Goal: Information Seeking & Learning: Learn about a topic

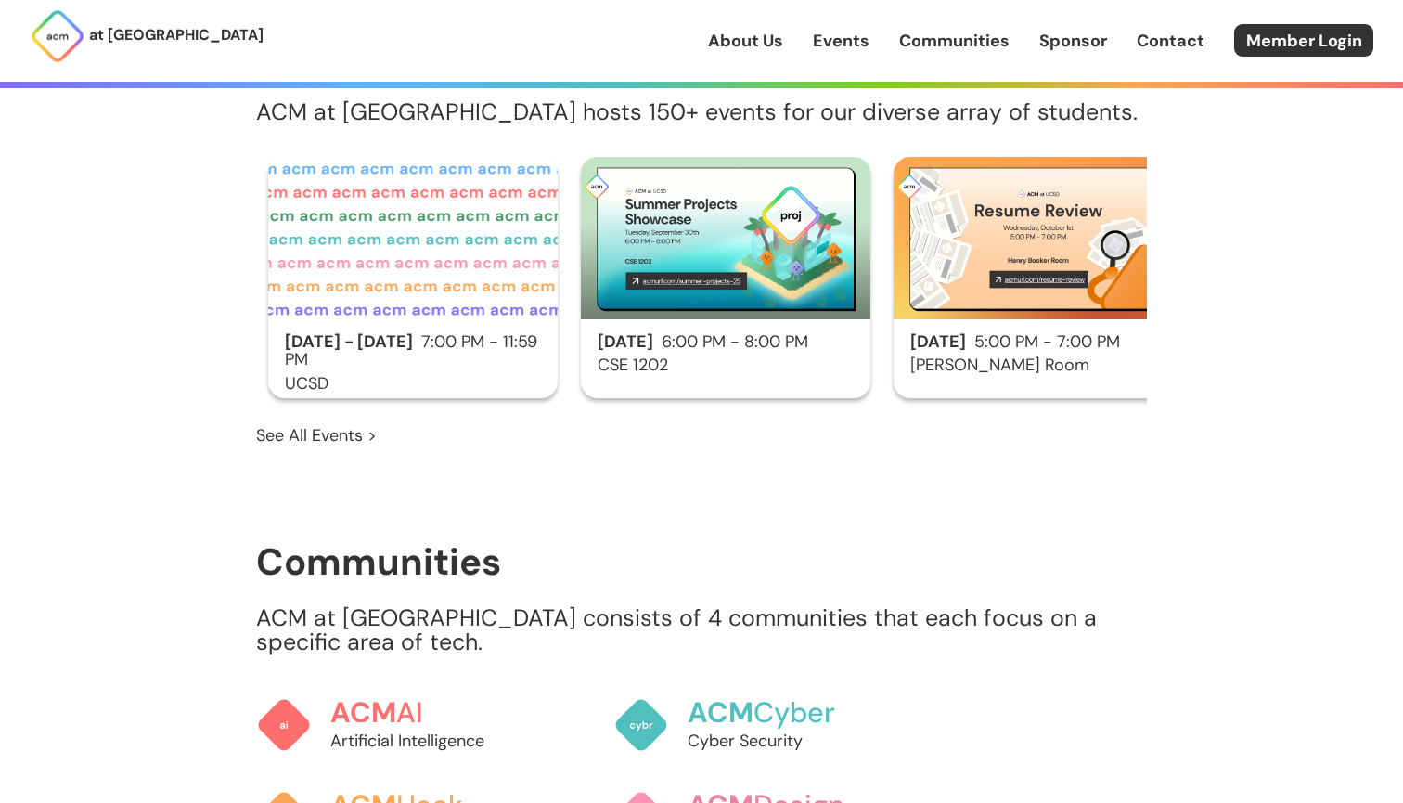
scroll to position [1184, 0]
click at [1022, 356] on h3 "[PERSON_NAME] Room" at bounding box center [1038, 365] width 289 height 19
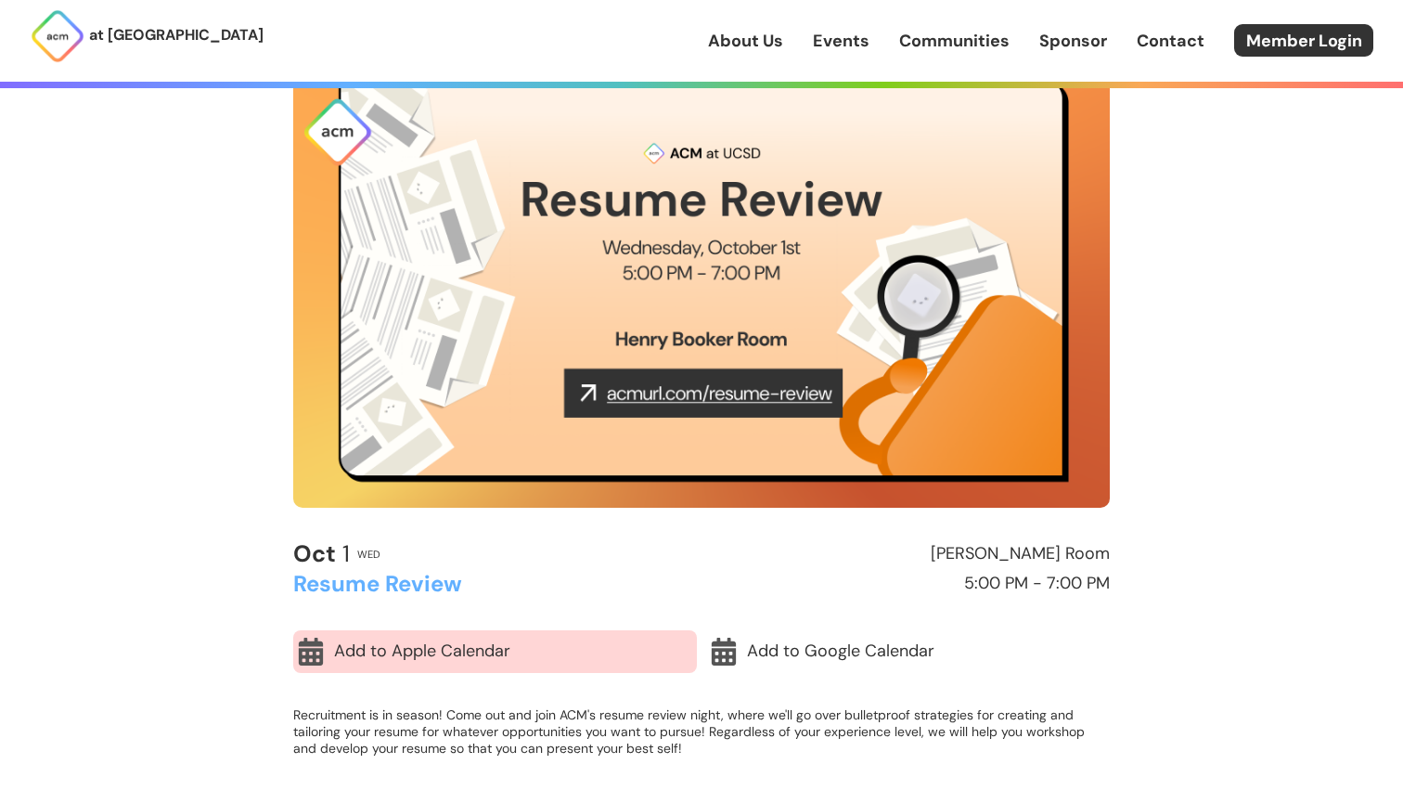
scroll to position [137, 0]
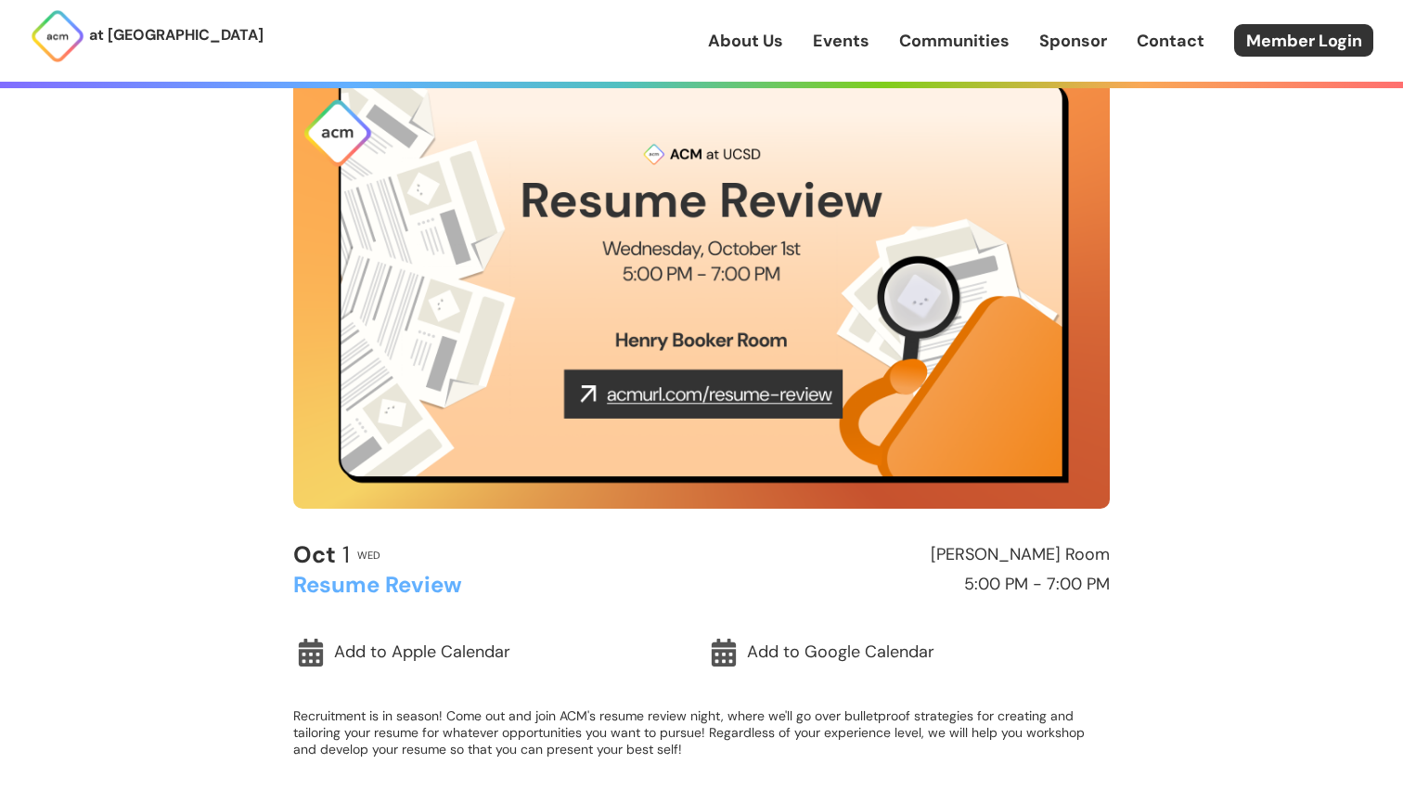
click at [645, 401] on img at bounding box center [701, 278] width 817 height 459
click at [690, 393] on img at bounding box center [701, 278] width 817 height 459
click at [690, 394] on img at bounding box center [701, 278] width 817 height 459
click at [702, 504] on img at bounding box center [701, 278] width 817 height 459
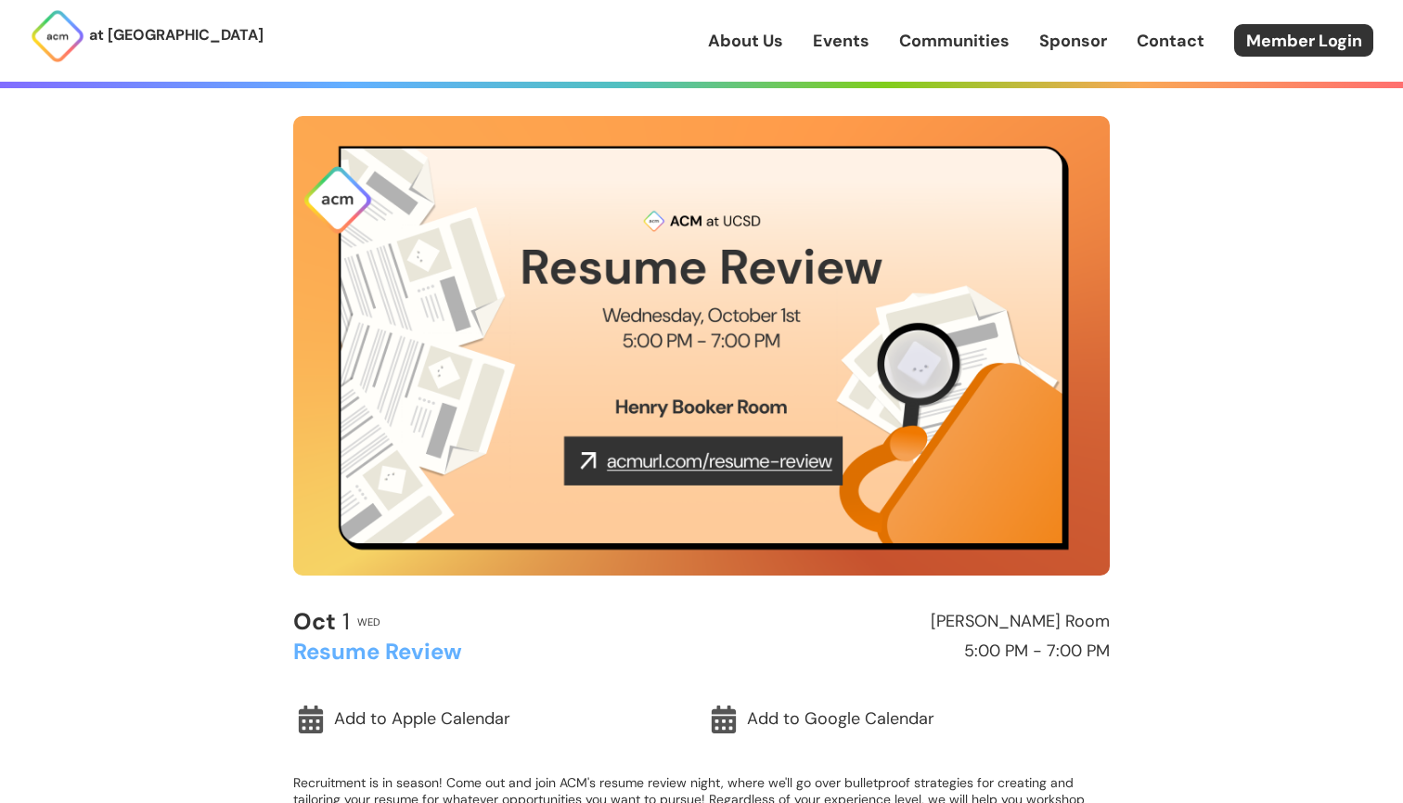
scroll to position [78, 0]
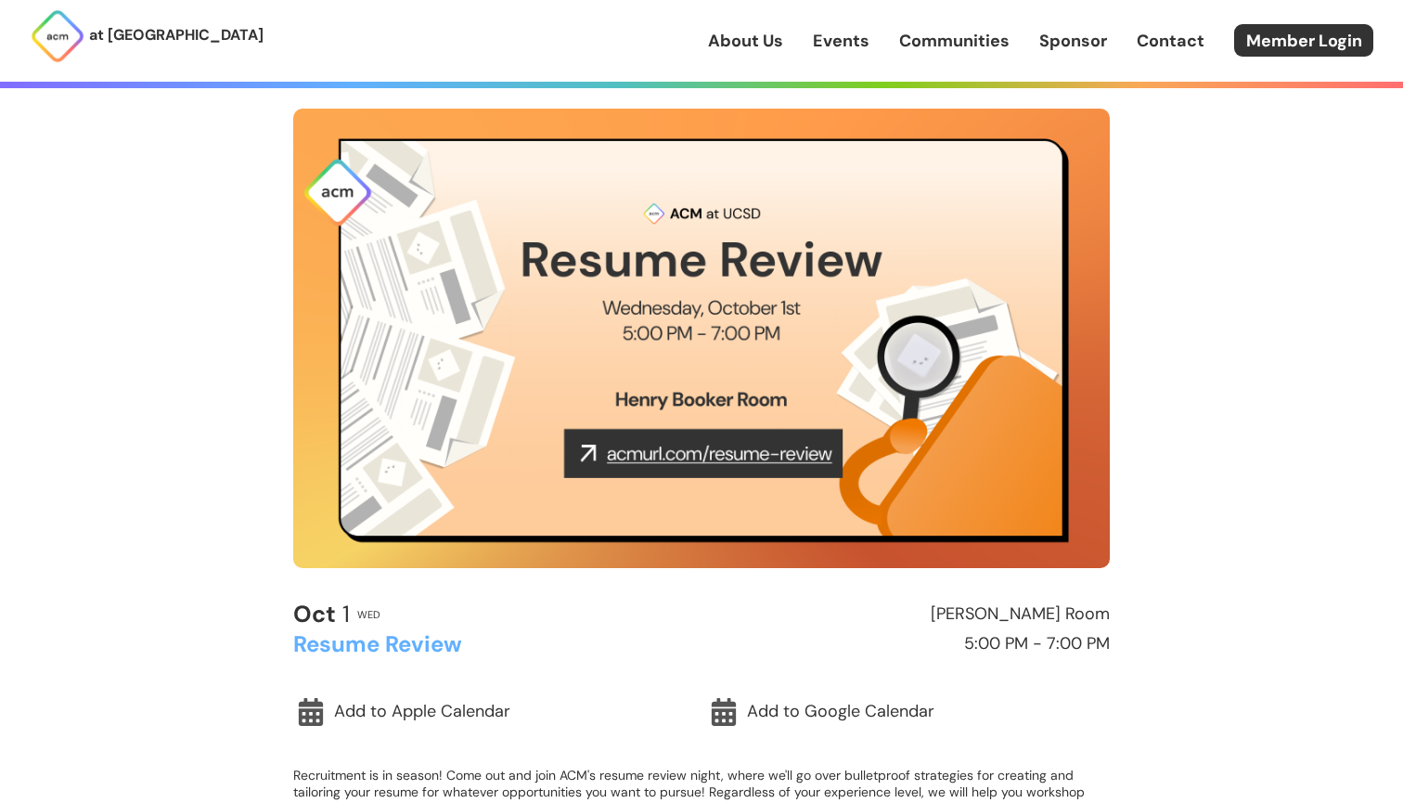
click at [581, 443] on img at bounding box center [701, 338] width 817 height 459
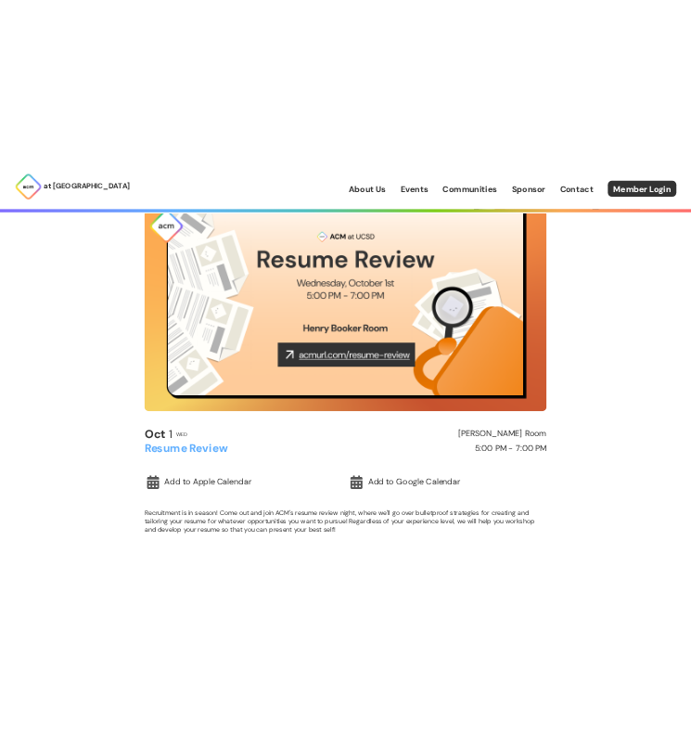
scroll to position [148, 0]
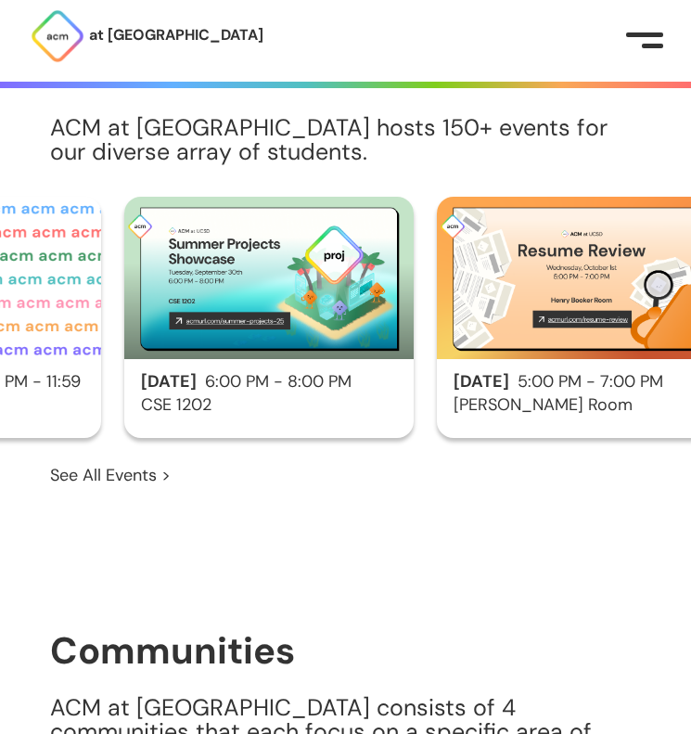
scroll to position [0, 253]
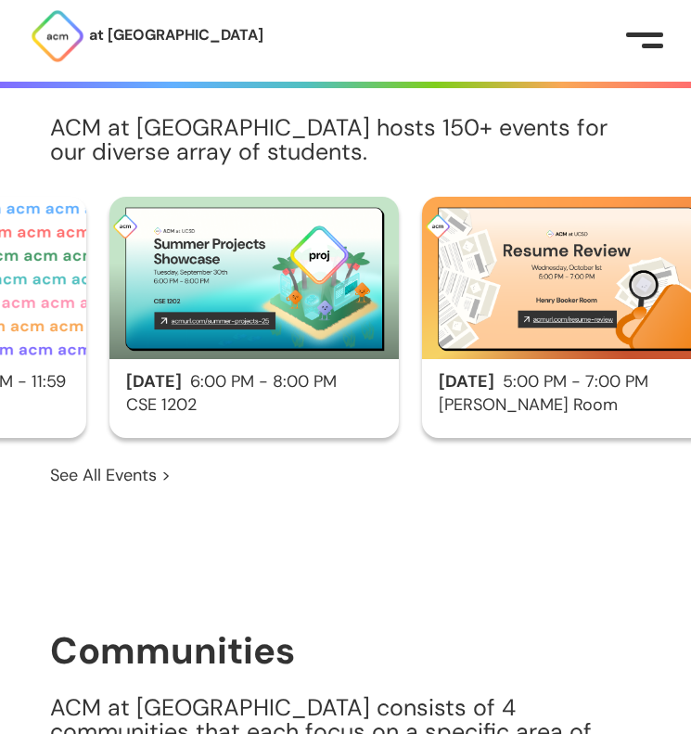
click at [262, 379] on h2 "[DATE] 6:00 PM - 8:00 PM" at bounding box center [253, 382] width 289 height 19
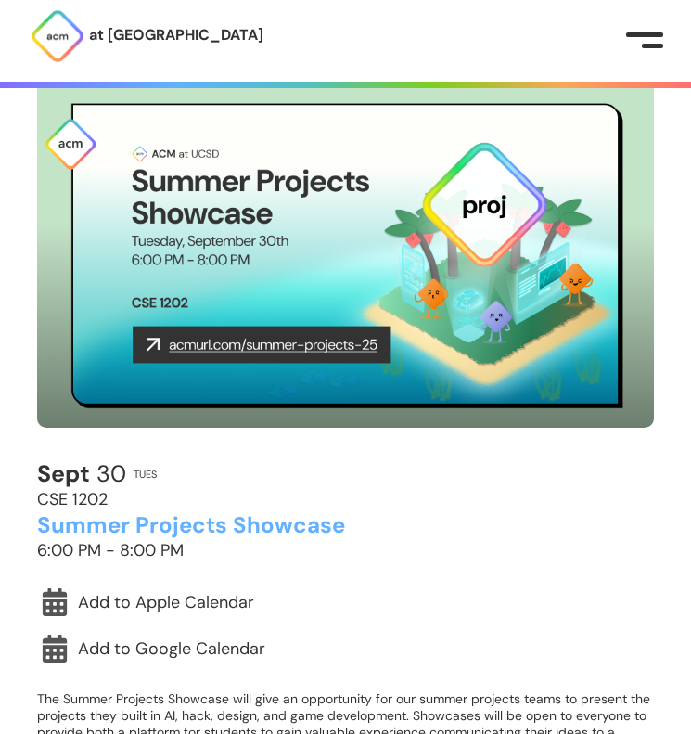
scroll to position [120, 0]
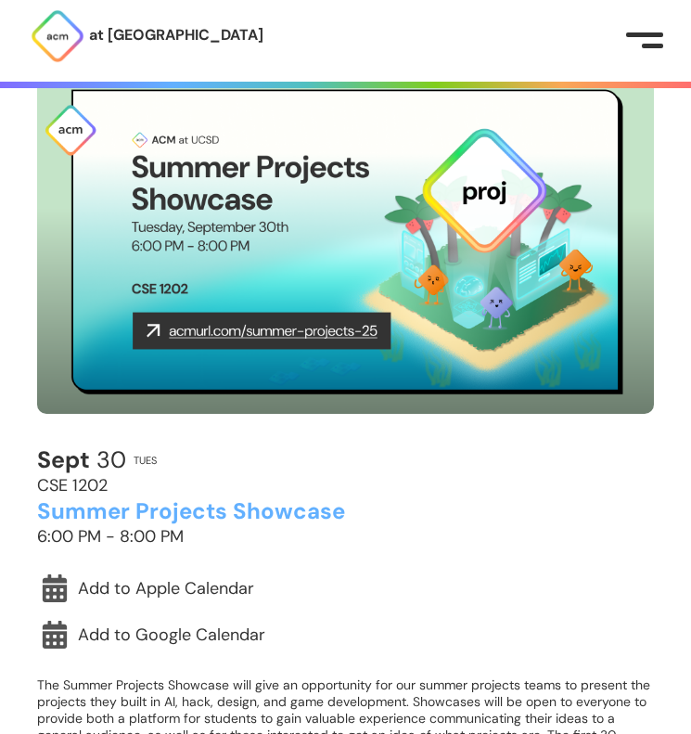
click at [251, 332] on img at bounding box center [345, 240] width 617 height 347
click at [293, 334] on img at bounding box center [345, 240] width 617 height 347
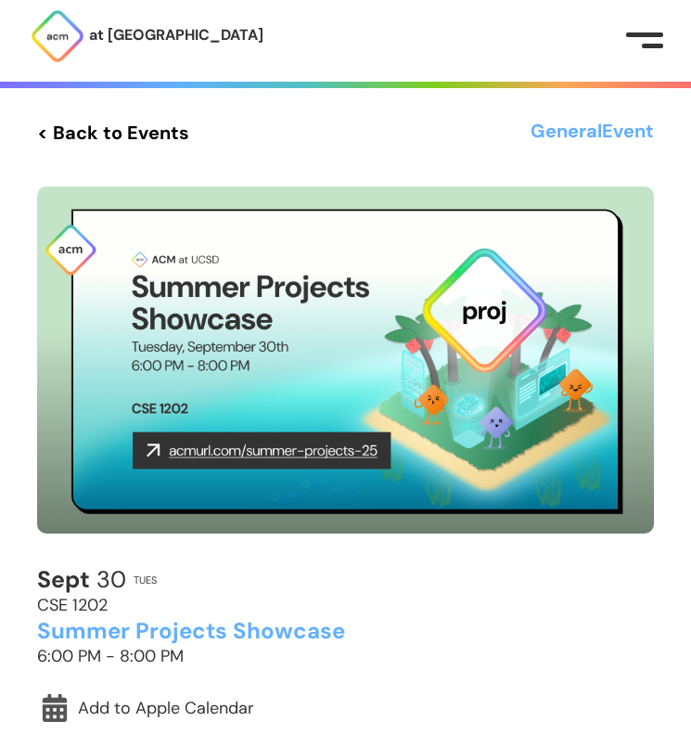
scroll to position [0, 0]
click at [72, 136] on link "< Back to Events" at bounding box center [113, 132] width 152 height 33
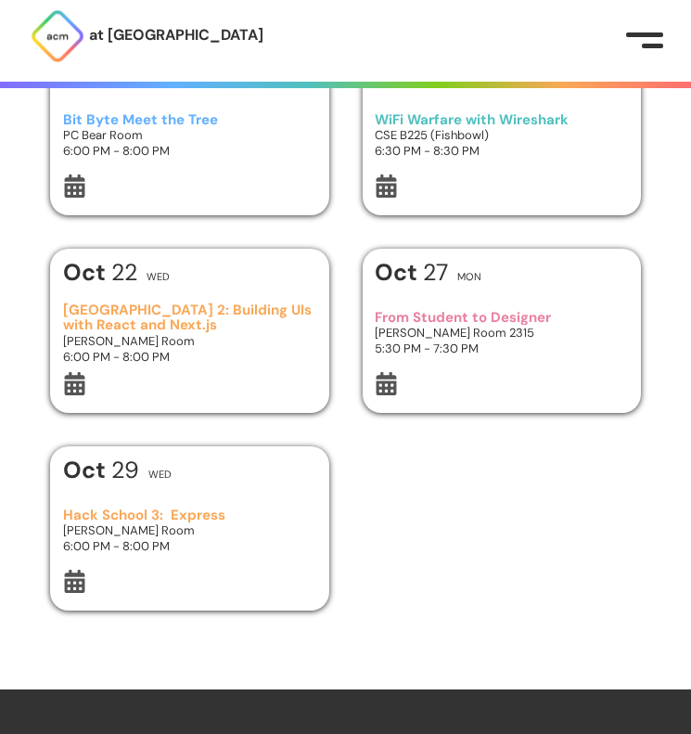
scroll to position [1155, 0]
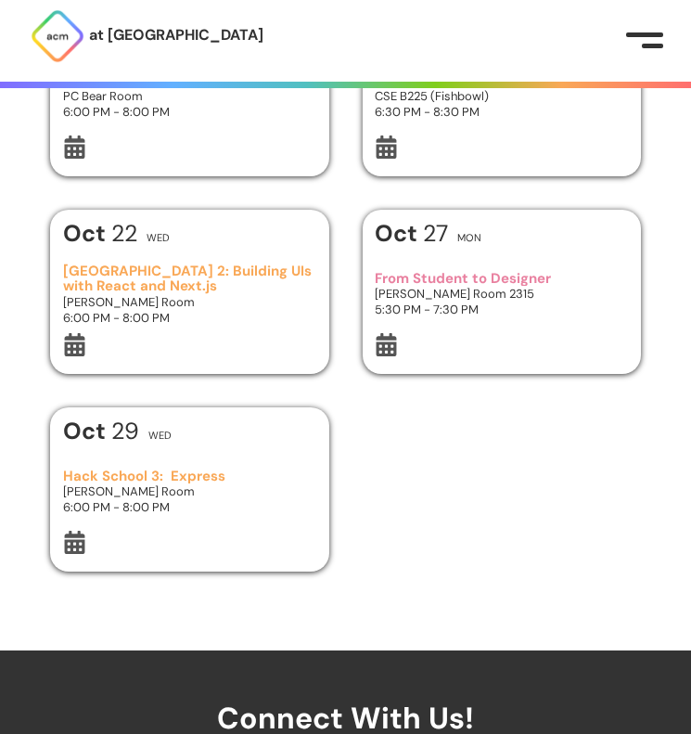
click at [166, 482] on h3 "Hack School 3: Express" at bounding box center [190, 477] width 254 height 16
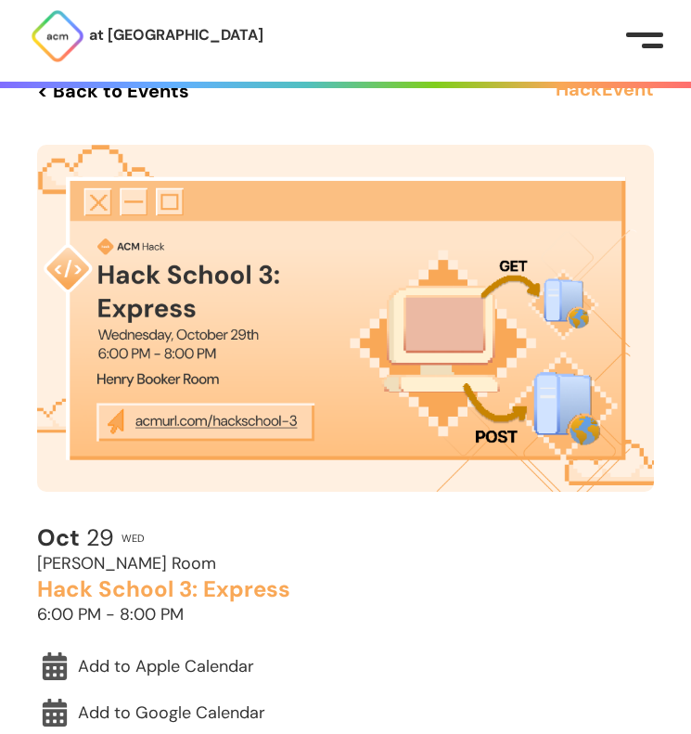
scroll to position [39, 0]
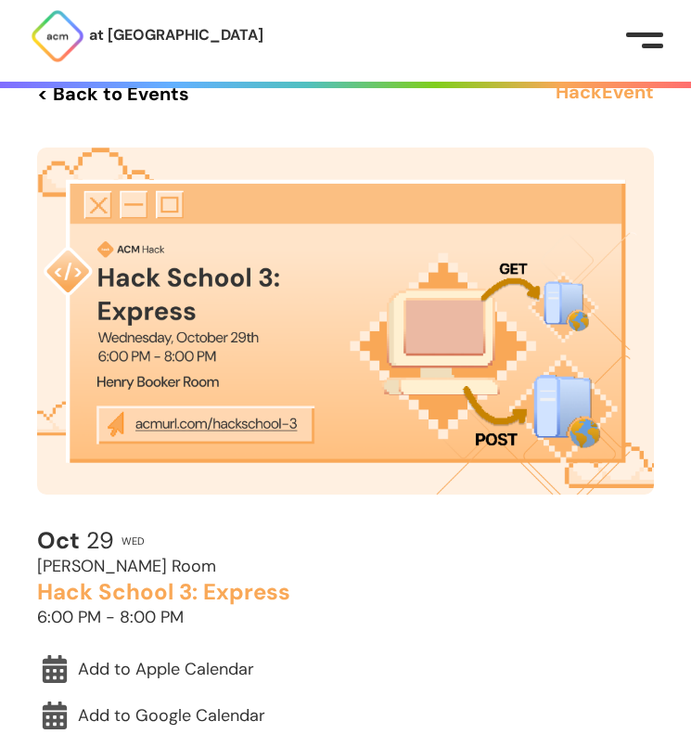
click at [79, 98] on link "< Back to Events" at bounding box center [113, 93] width 152 height 33
